Goal: Go to known website: Access a specific website the user already knows

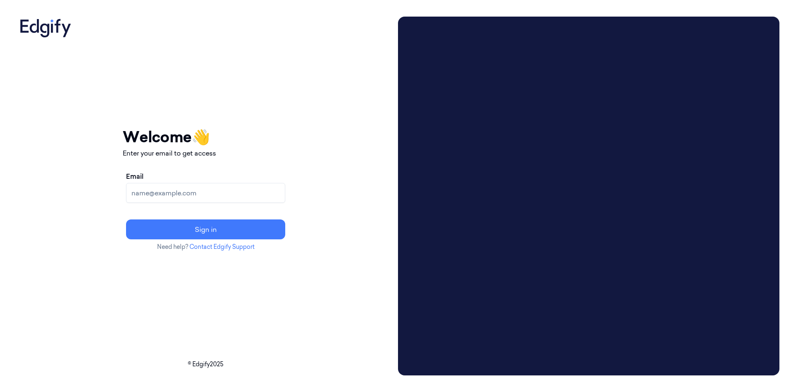
click at [230, 187] on input "Email" at bounding box center [205, 193] width 159 height 20
type input "mikeg@edgify.ai"
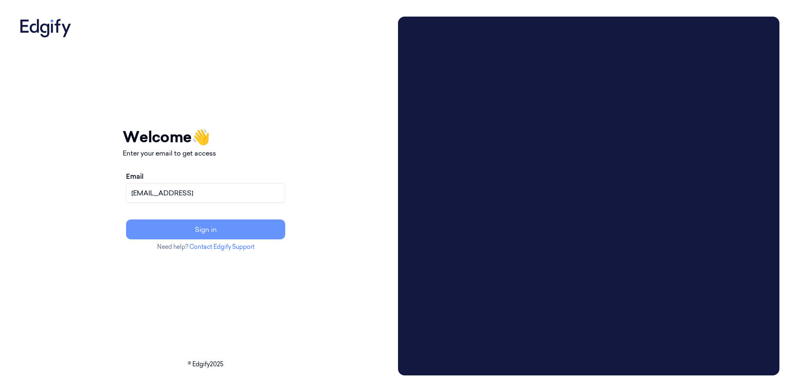
click at [229, 230] on button "Sign in" at bounding box center [205, 229] width 159 height 20
